Goal: Task Accomplishment & Management: Use online tool/utility

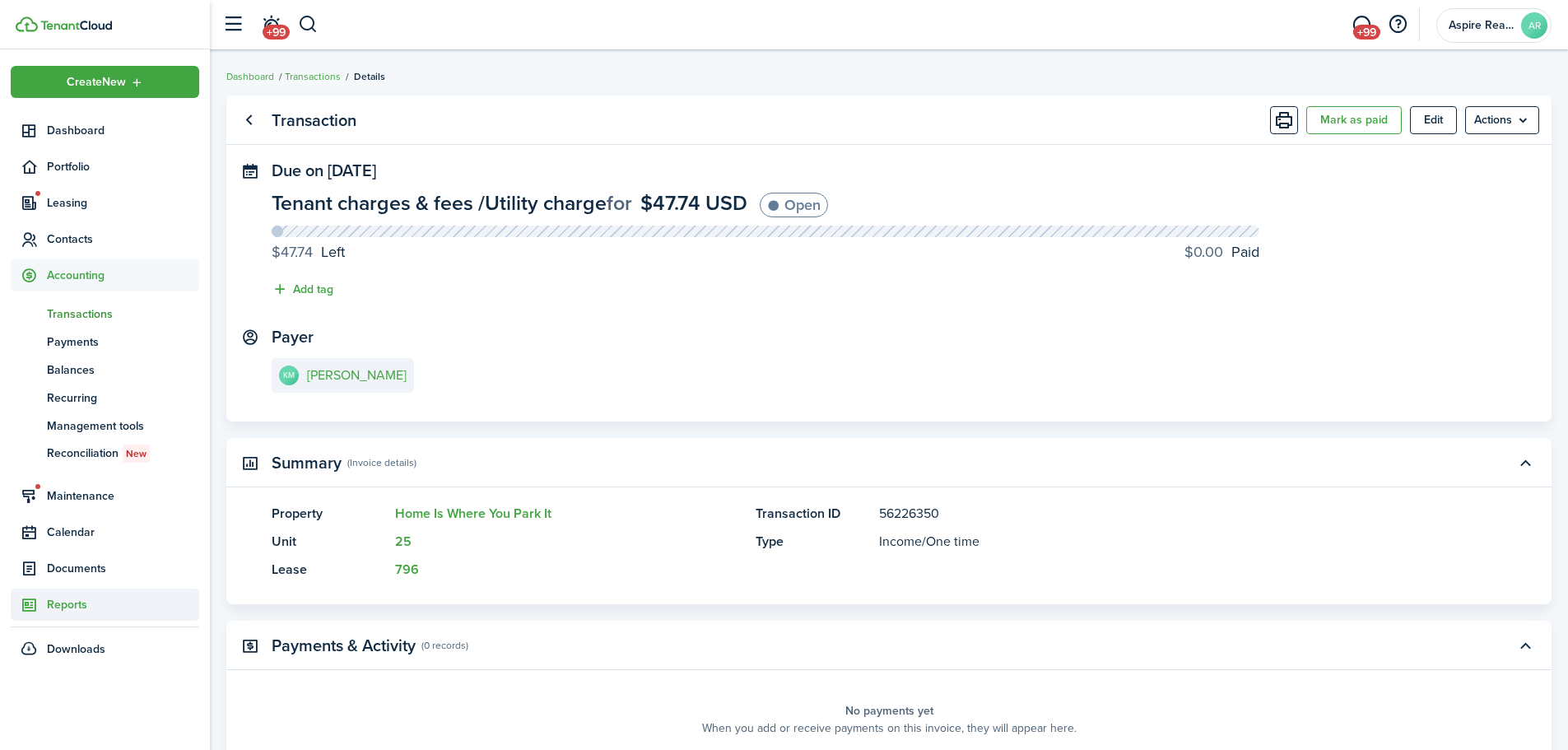
click at [70, 519] on span "Reports" at bounding box center [123, 604] width 152 height 17
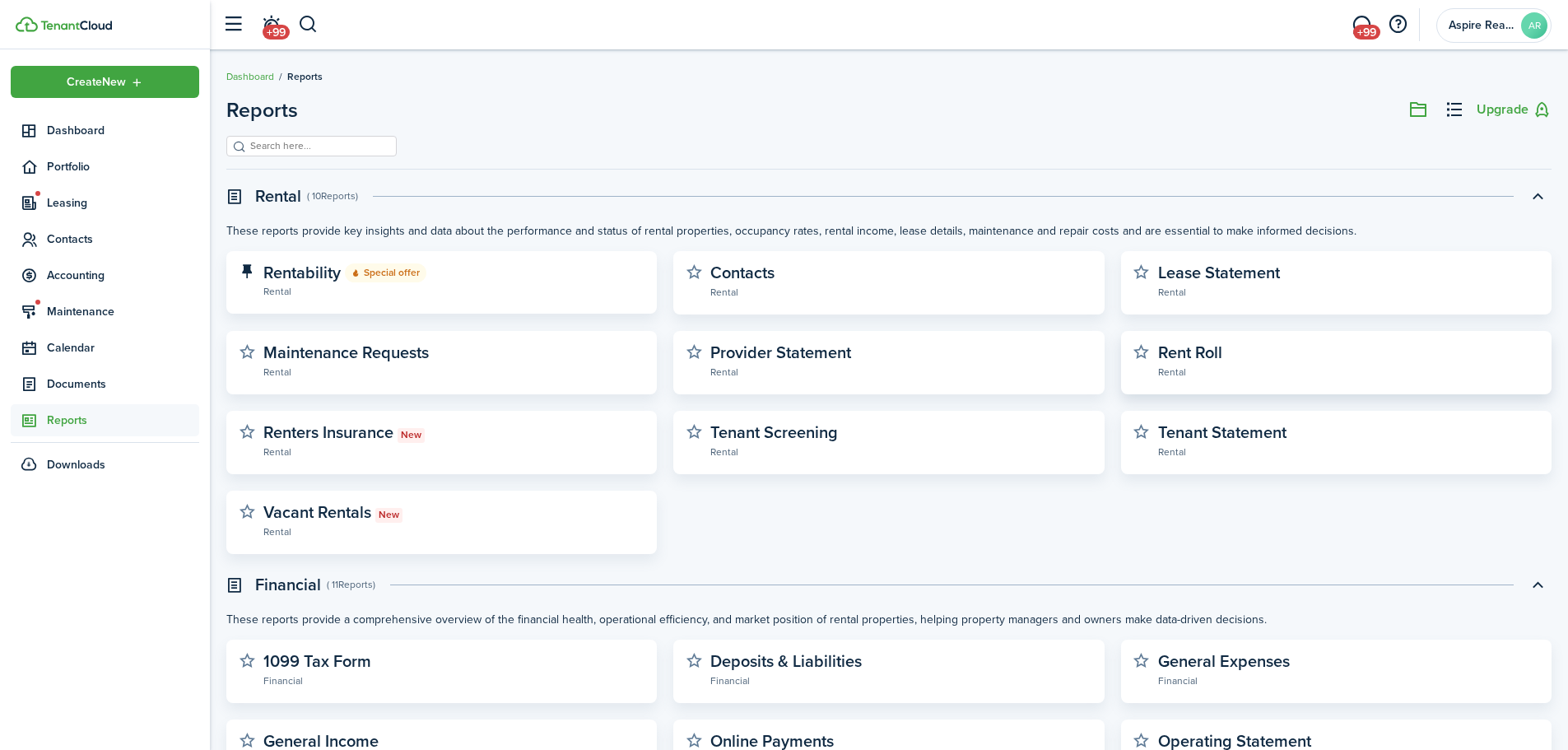
click at [1041, 353] on widget-stats-description "Rent Roll" at bounding box center [1191, 353] width 65 height 25
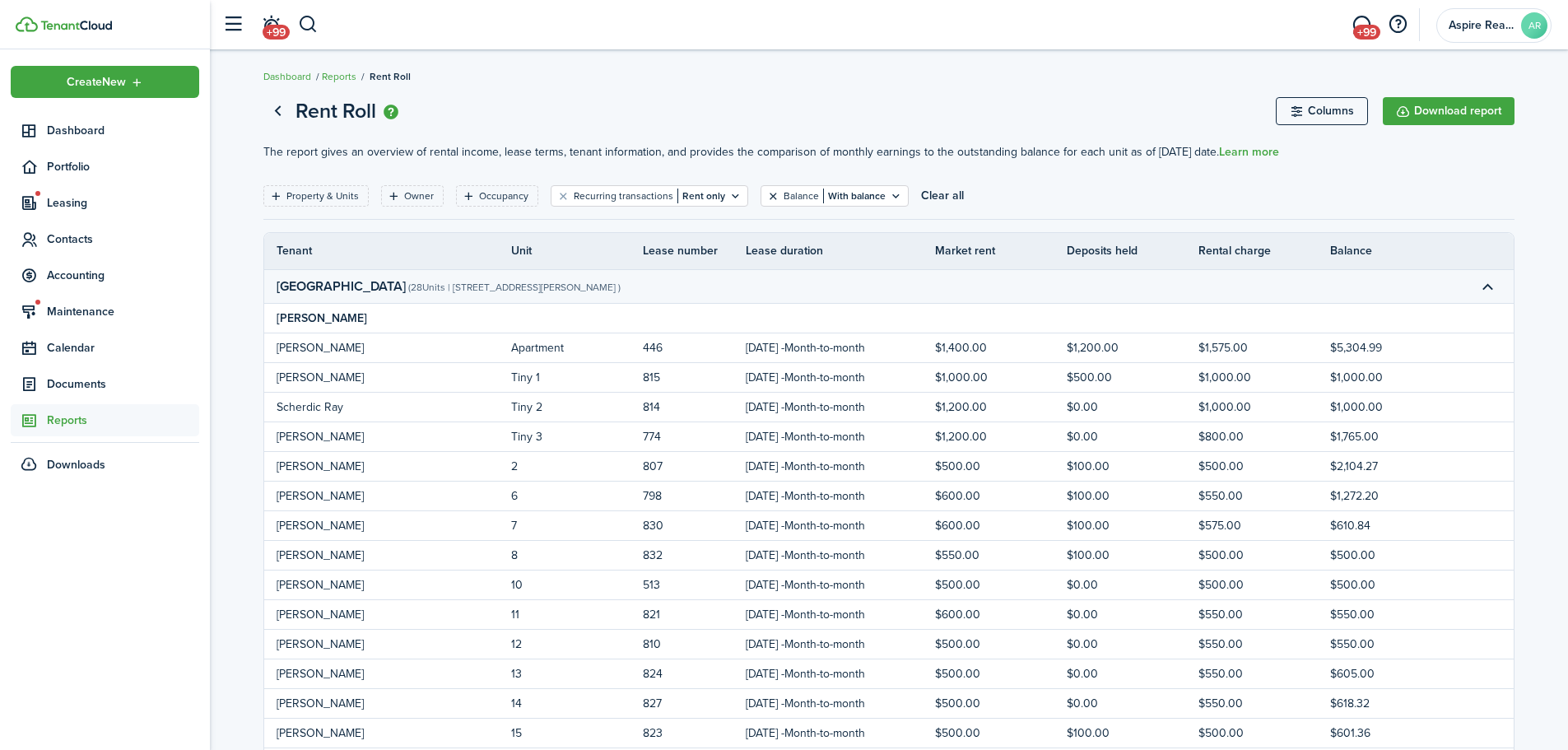
click at [766, 196] on button "Clear filter" at bounding box center [773, 196] width 14 height 13
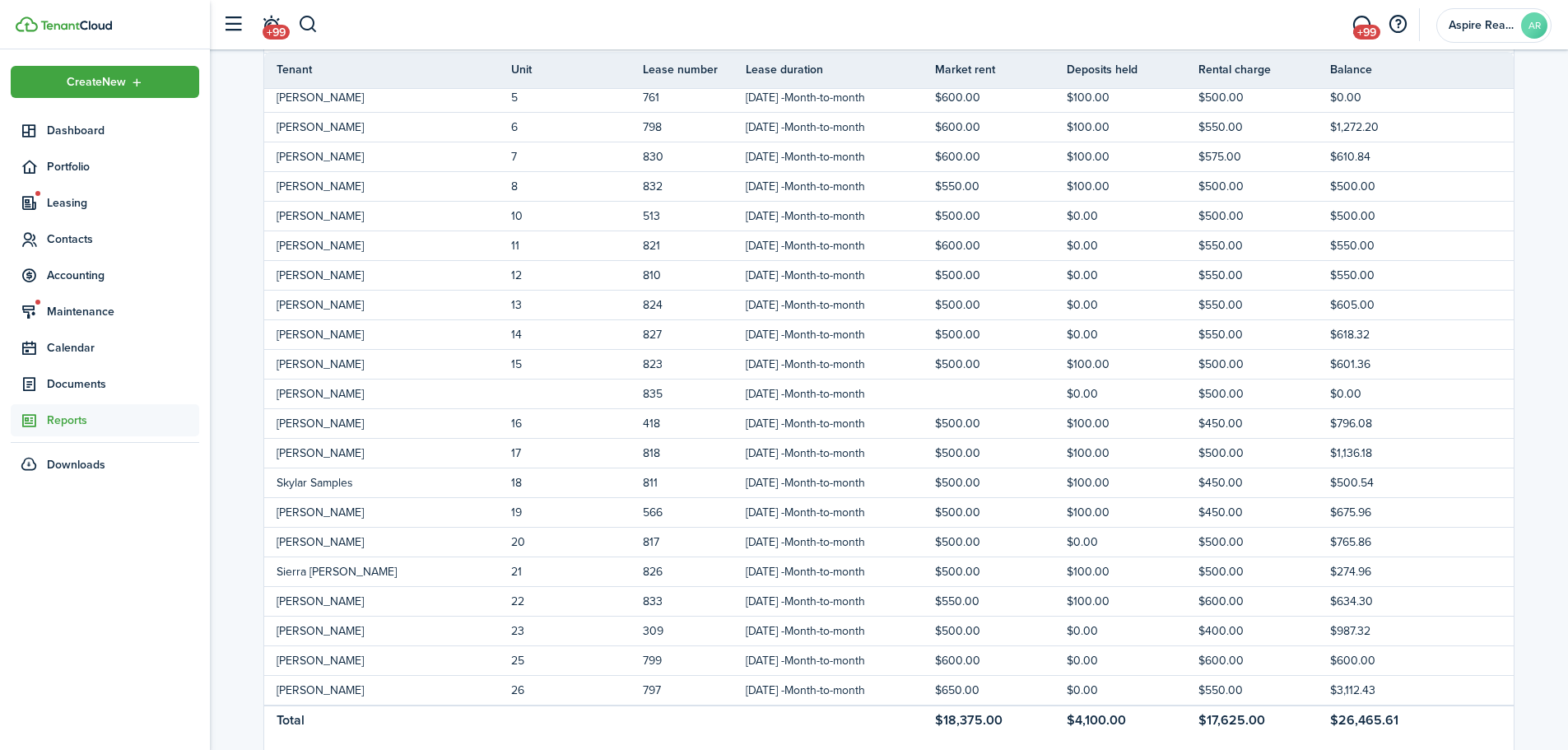
scroll to position [485, 0]
drag, startPoint x: 1567, startPoint y: 346, endPoint x: 1567, endPoint y: 305, distance: 41.0
click at [1041, 305] on report-preview-container "Rent Roll Columns Download report The report gives an overview of rental income…" at bounding box center [889, 599] width 1359 height 1996
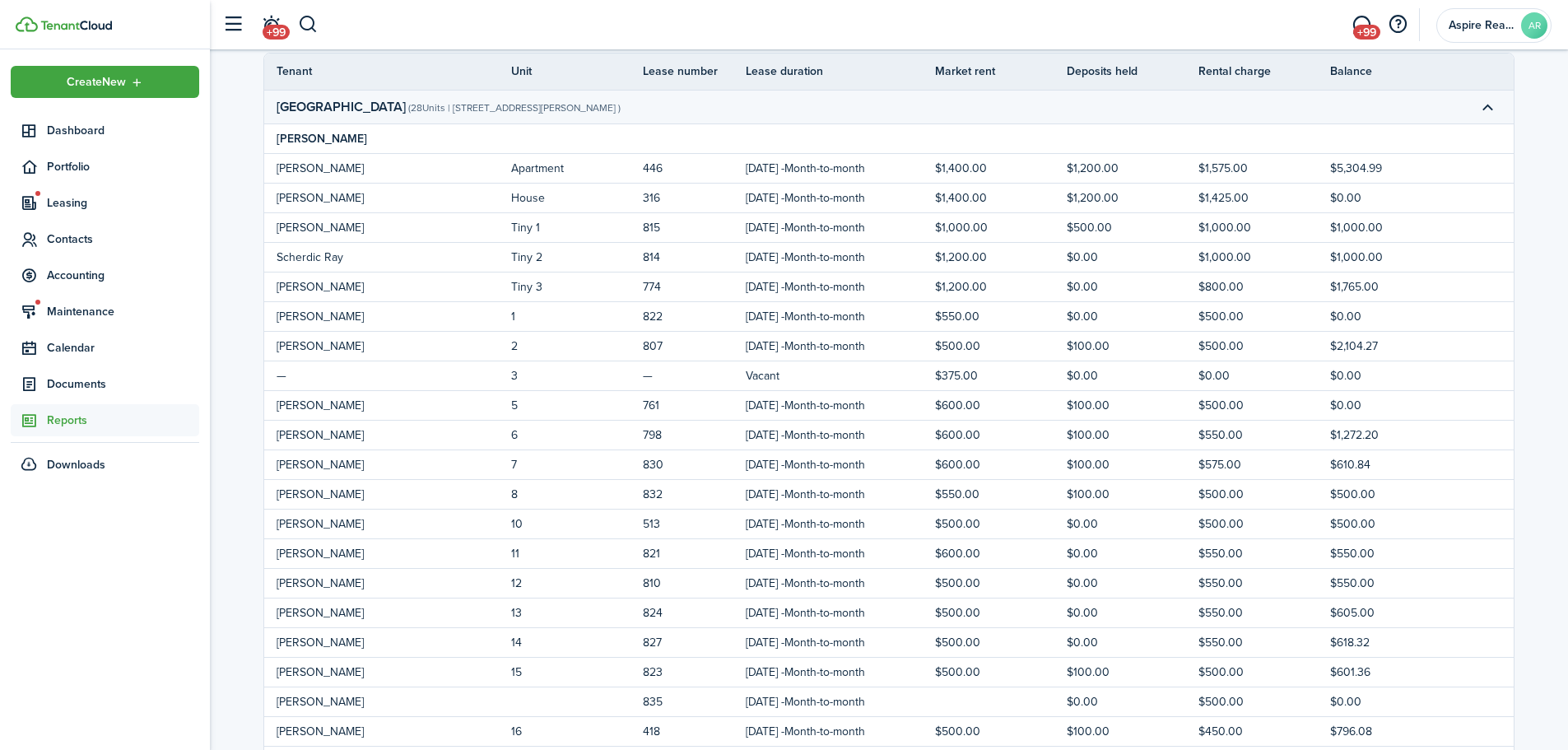
scroll to position [177, 0]
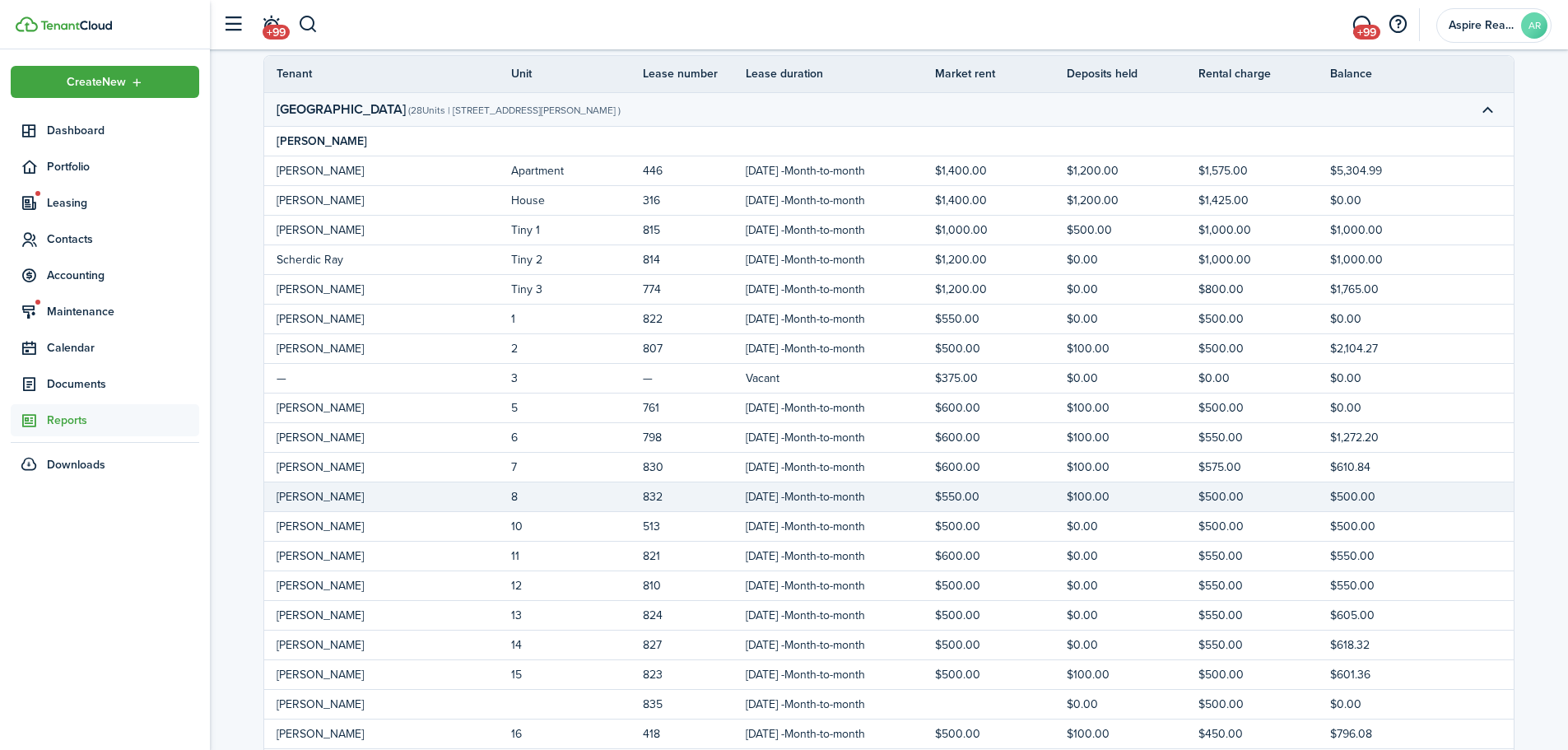
click at [1041, 502] on tr "[PERSON_NAME] 8 832 [DATE] - Month-to-month $550.00 $100.00 $500.00 $500.00" at bounding box center [889, 498] width 1249 height 30
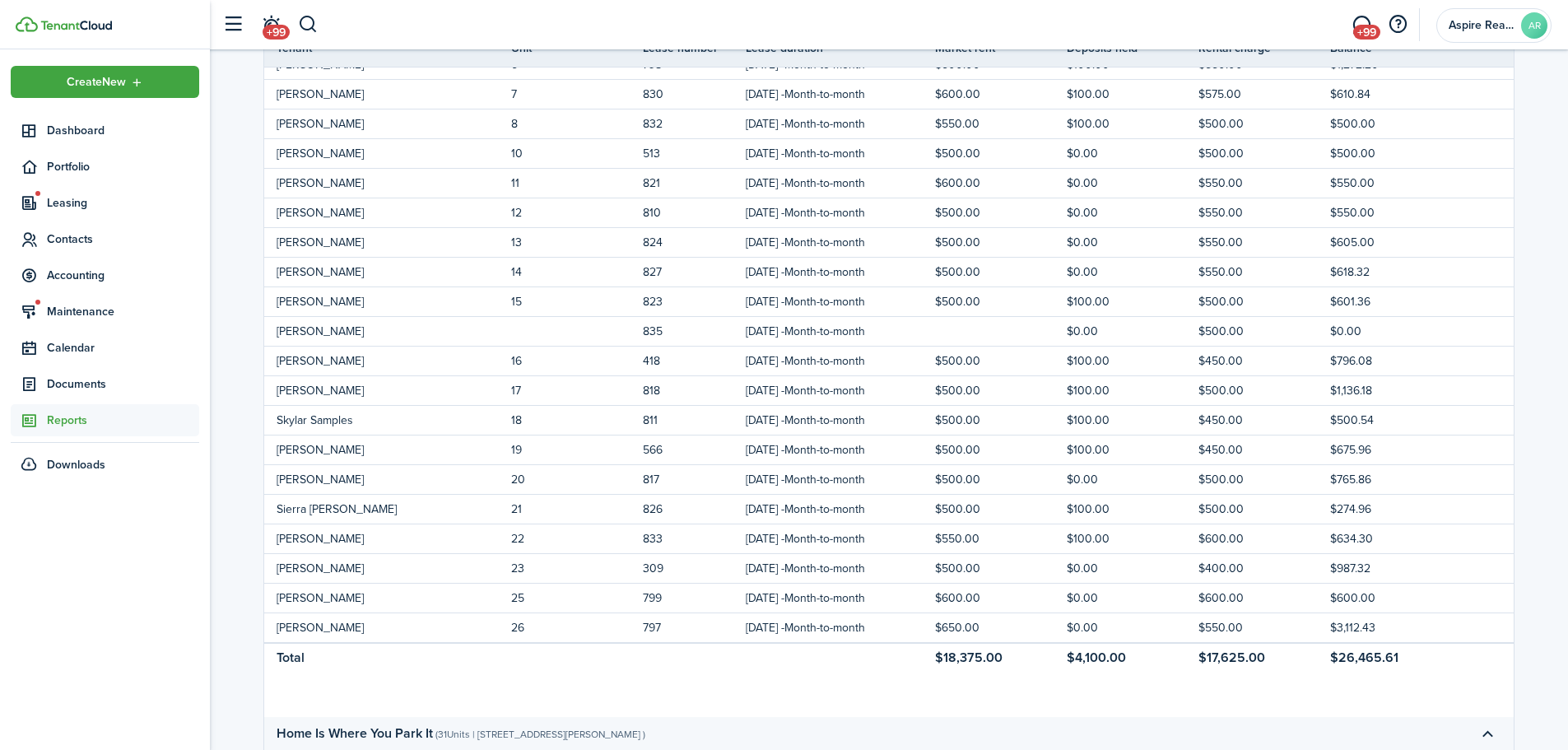
scroll to position [524, 0]
